Goal: Task Accomplishment & Management: Manage account settings

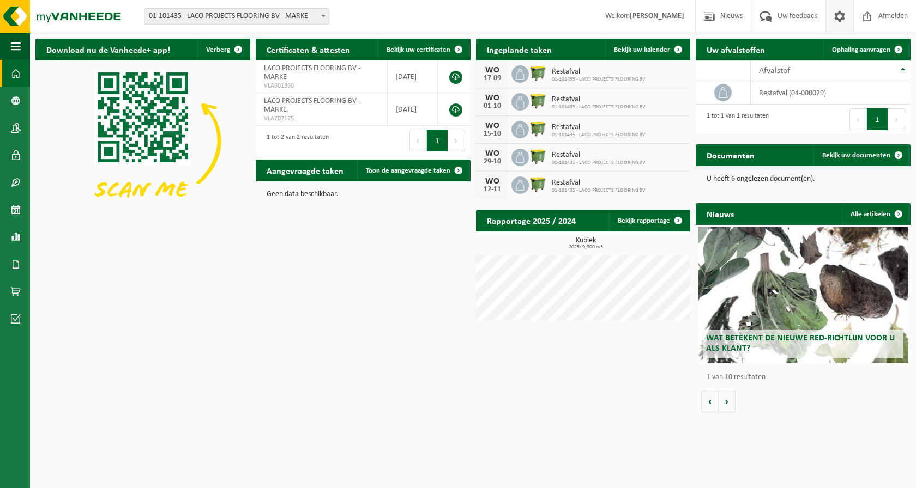
click at [841, 13] on span at bounding box center [839, 16] width 16 height 32
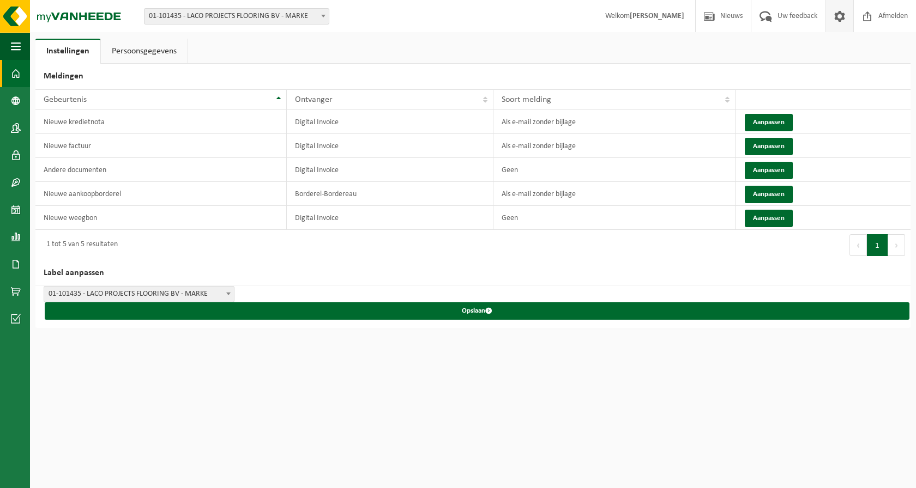
click at [16, 71] on span at bounding box center [16, 73] width 10 height 27
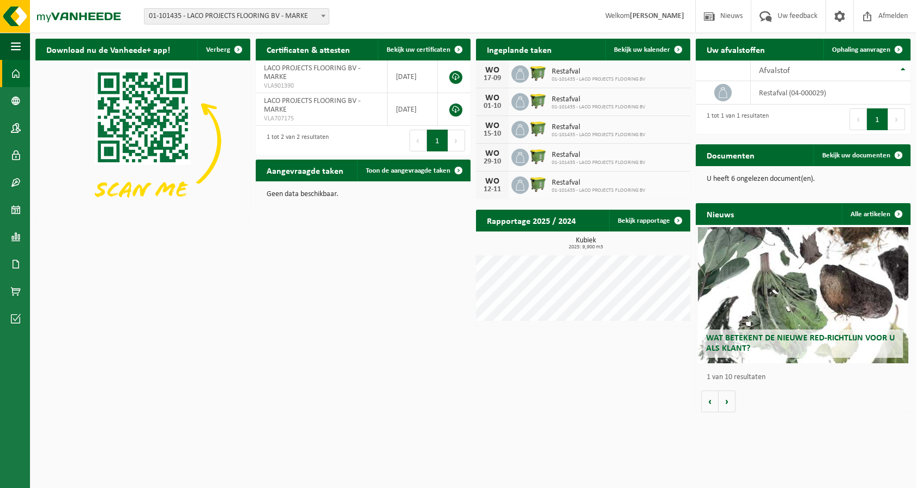
click at [771, 48] on h2 "Uw afvalstoffen" at bounding box center [735, 49] width 80 height 21
click at [786, 97] on td "restafval (04-000029)" at bounding box center [830, 92] width 160 height 23
click at [798, 69] on div "Afvalstof" at bounding box center [828, 70] width 138 height 9
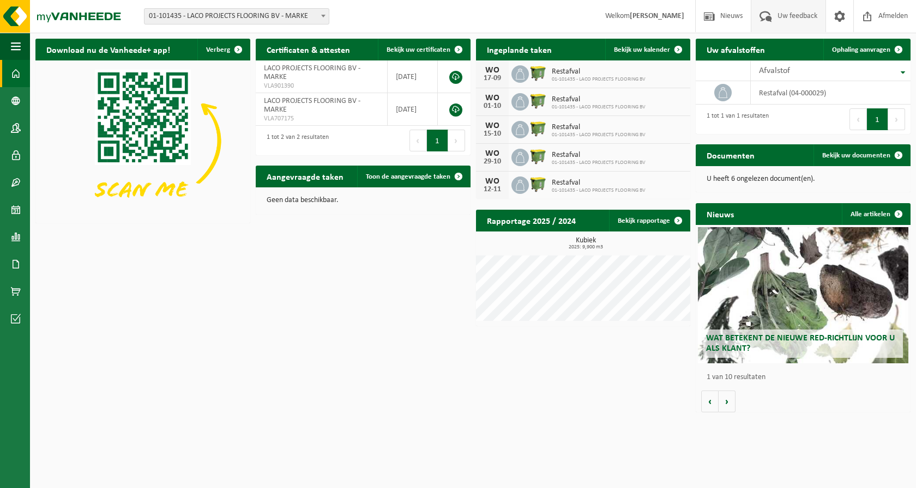
click at [774, 14] on span "Uw feedback" at bounding box center [796, 16] width 45 height 32
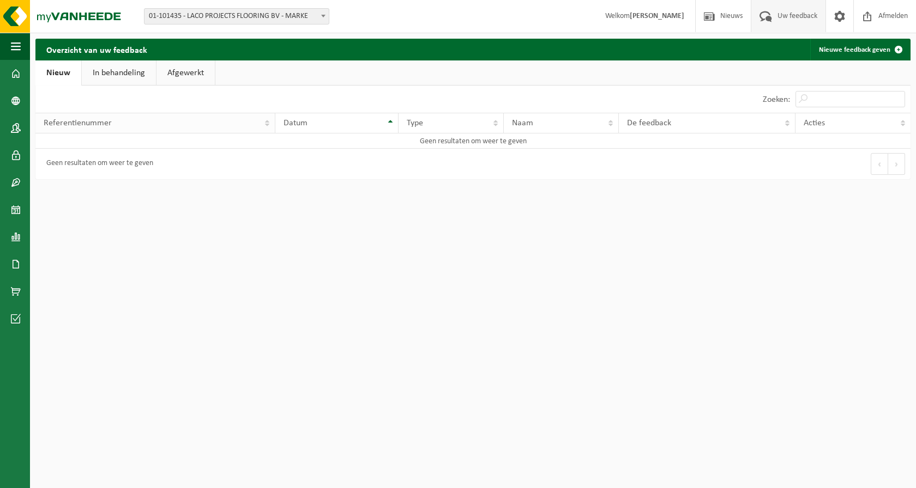
click at [130, 129] on th "Referentienummer" at bounding box center [155, 123] width 240 height 21
click at [142, 167] on div "Geen resultaten om weer te geven" at bounding box center [97, 164] width 112 height 20
click at [344, 117] on th "Datum" at bounding box center [336, 123] width 123 height 21
click at [10, 67] on link "Dashboard" at bounding box center [15, 73] width 30 height 27
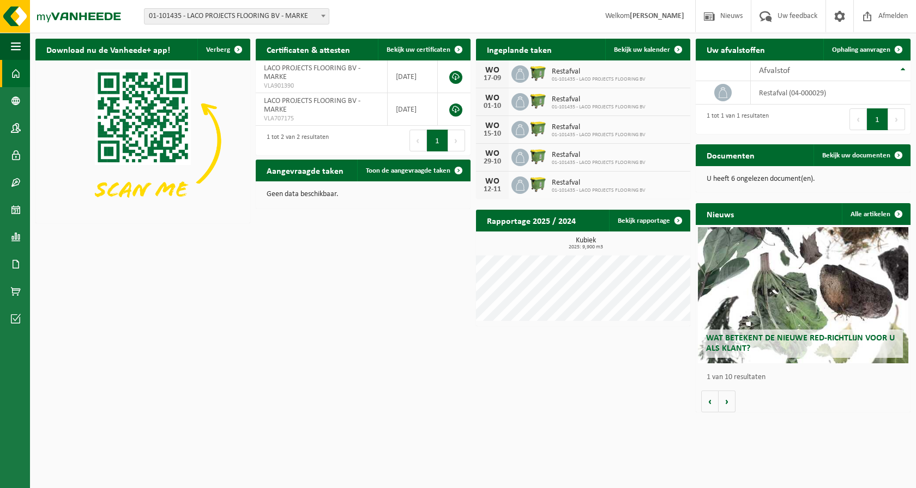
click at [632, 19] on strong "[PERSON_NAME]" at bounding box center [656, 16] width 55 height 8
click at [725, 16] on span "Nieuws" at bounding box center [731, 16] width 28 height 32
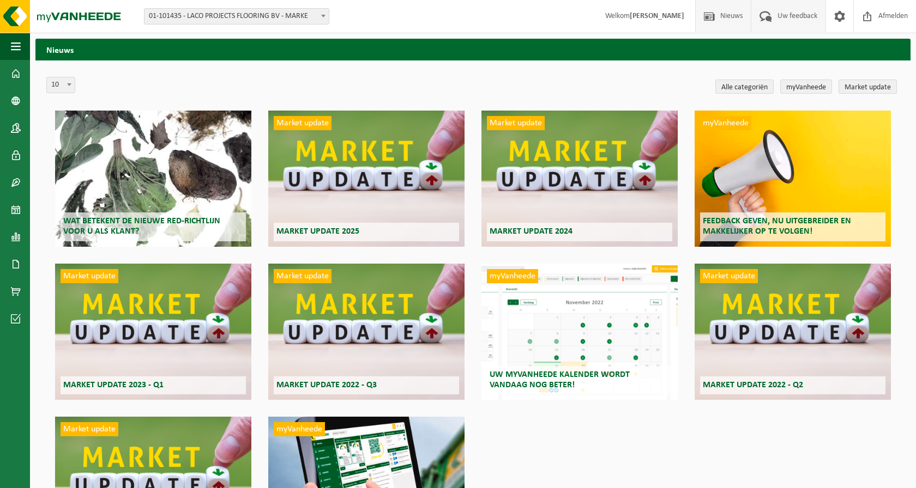
click at [807, 17] on span "Uw feedback" at bounding box center [796, 16] width 45 height 32
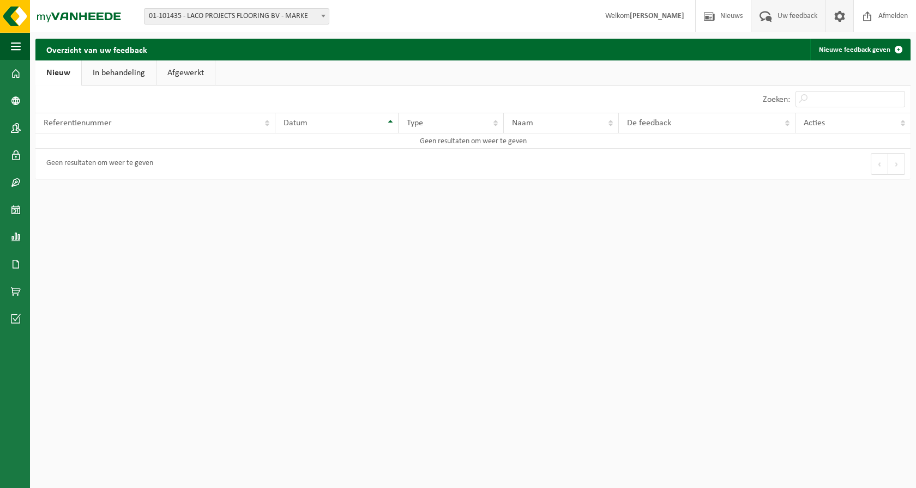
click at [839, 16] on span at bounding box center [839, 16] width 16 height 32
